Goal: Navigation & Orientation: Find specific page/section

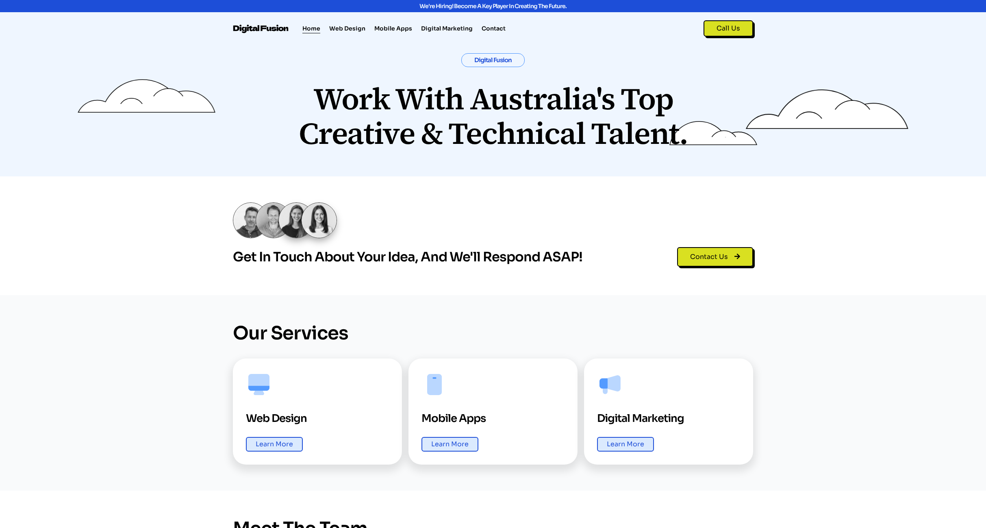
click at [309, 26] on link "Home" at bounding box center [311, 29] width 18 height 10
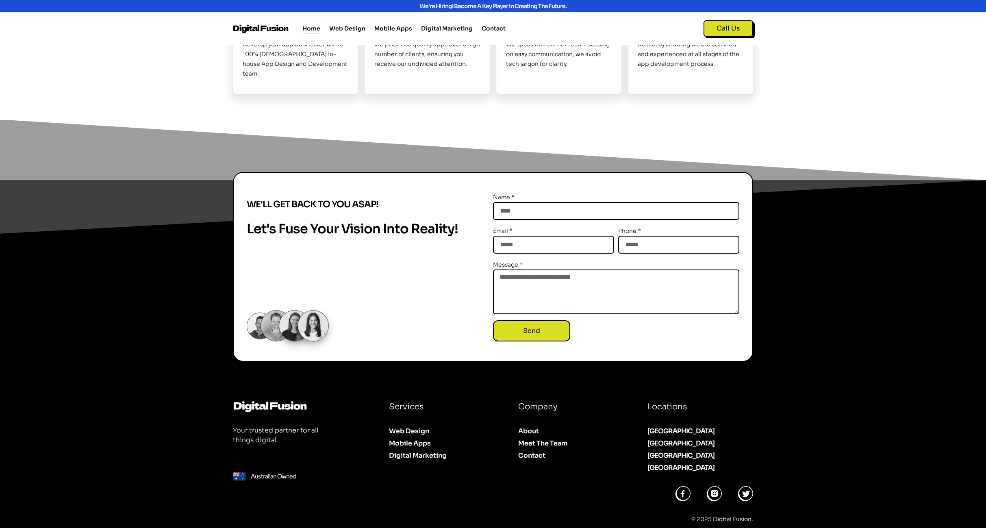
scroll to position [794, 0]
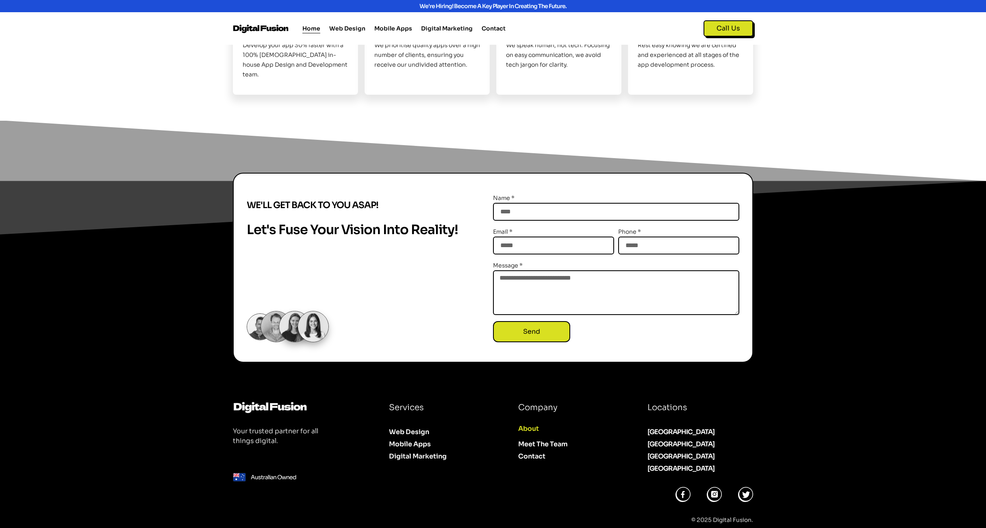
click at [528, 423] on link "About" at bounding box center [569, 429] width 103 height 12
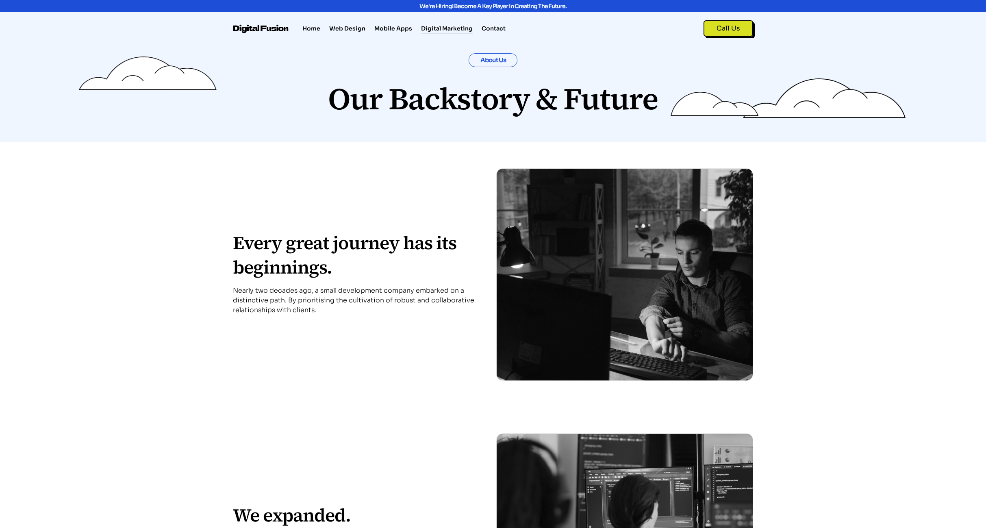
click at [456, 28] on link "Digital Marketing" at bounding box center [447, 29] width 52 height 10
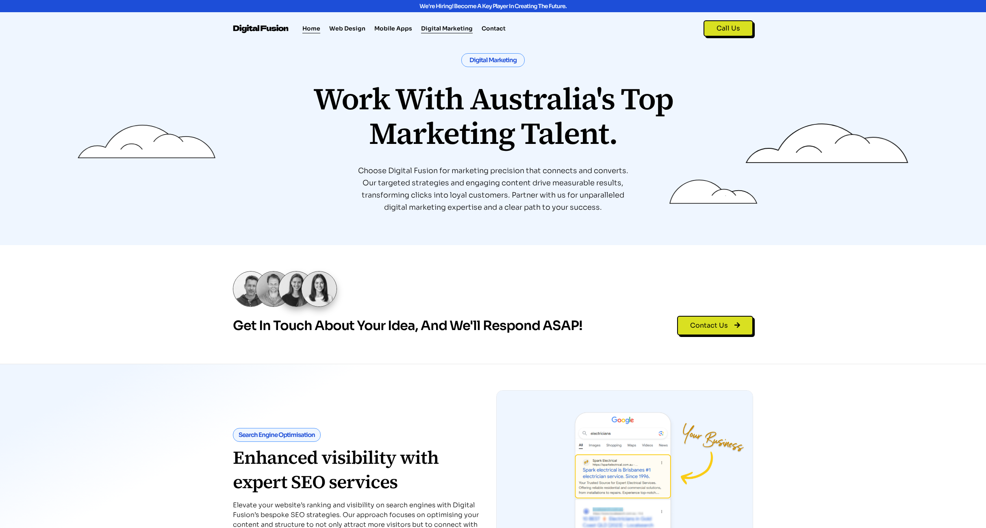
click at [314, 28] on link "Home" at bounding box center [311, 29] width 18 height 10
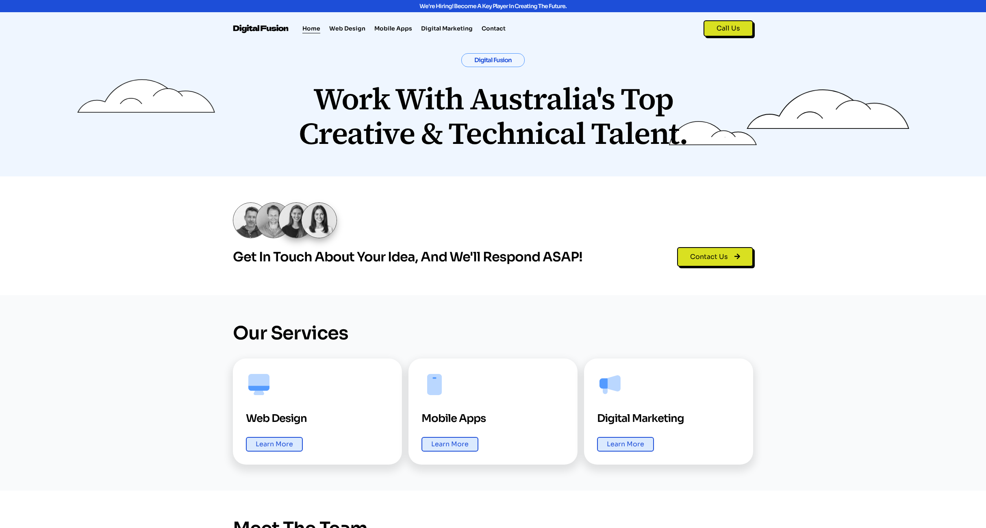
click at [257, 27] on img at bounding box center [261, 28] width 57 height 9
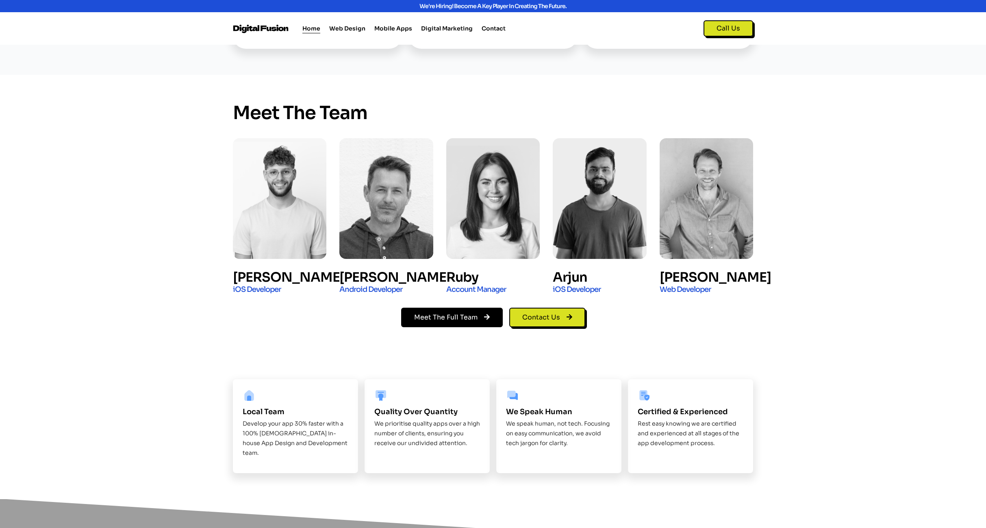
scroll to position [417, 0]
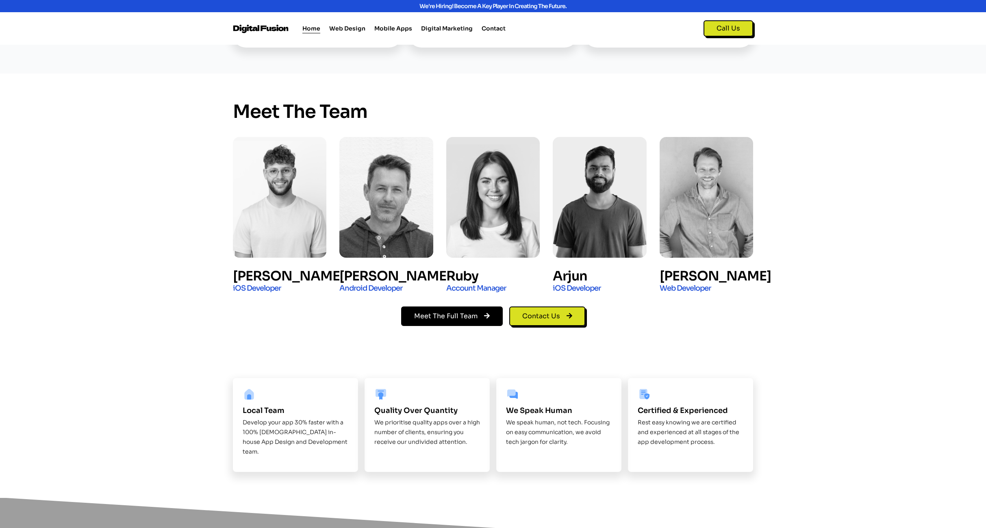
click at [452, 319] on span "Meet The Full Team" at bounding box center [445, 316] width 63 height 8
